Goal: Task Accomplishment & Management: Manage account settings

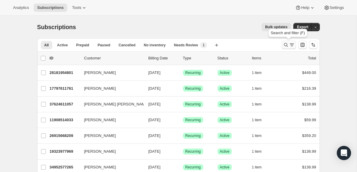
click at [288, 46] on icon "Search and filter results" at bounding box center [286, 45] width 6 height 6
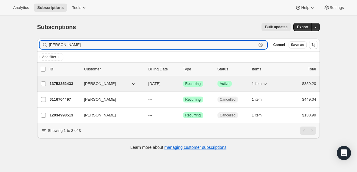
type input "[PERSON_NAME]"
click at [65, 84] on p "13753352433" at bounding box center [65, 84] width 30 height 6
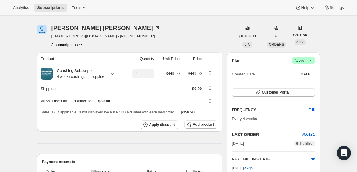
scroll to position [16, 0]
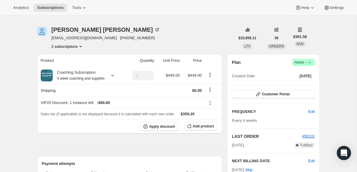
click at [310, 62] on icon at bounding box center [309, 62] width 2 height 1
click at [311, 85] on span "Cancel subscription" at bounding box center [302, 84] width 34 height 4
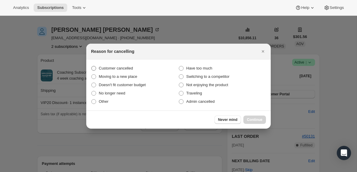
click at [93, 68] on span ":rc1:" at bounding box center [93, 68] width 5 height 5
click at [92, 66] on input "Customer cancelled" at bounding box center [91, 66] width 0 height 0
radio input "true"
click at [255, 120] on span "Continue" at bounding box center [254, 119] width 15 height 5
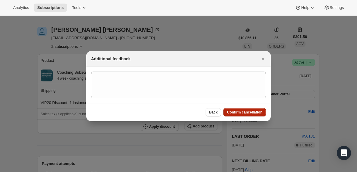
click at [249, 113] on span "Confirm cancellation" at bounding box center [244, 112] width 35 height 5
